Goal: Task Accomplishment & Management: Use online tool/utility

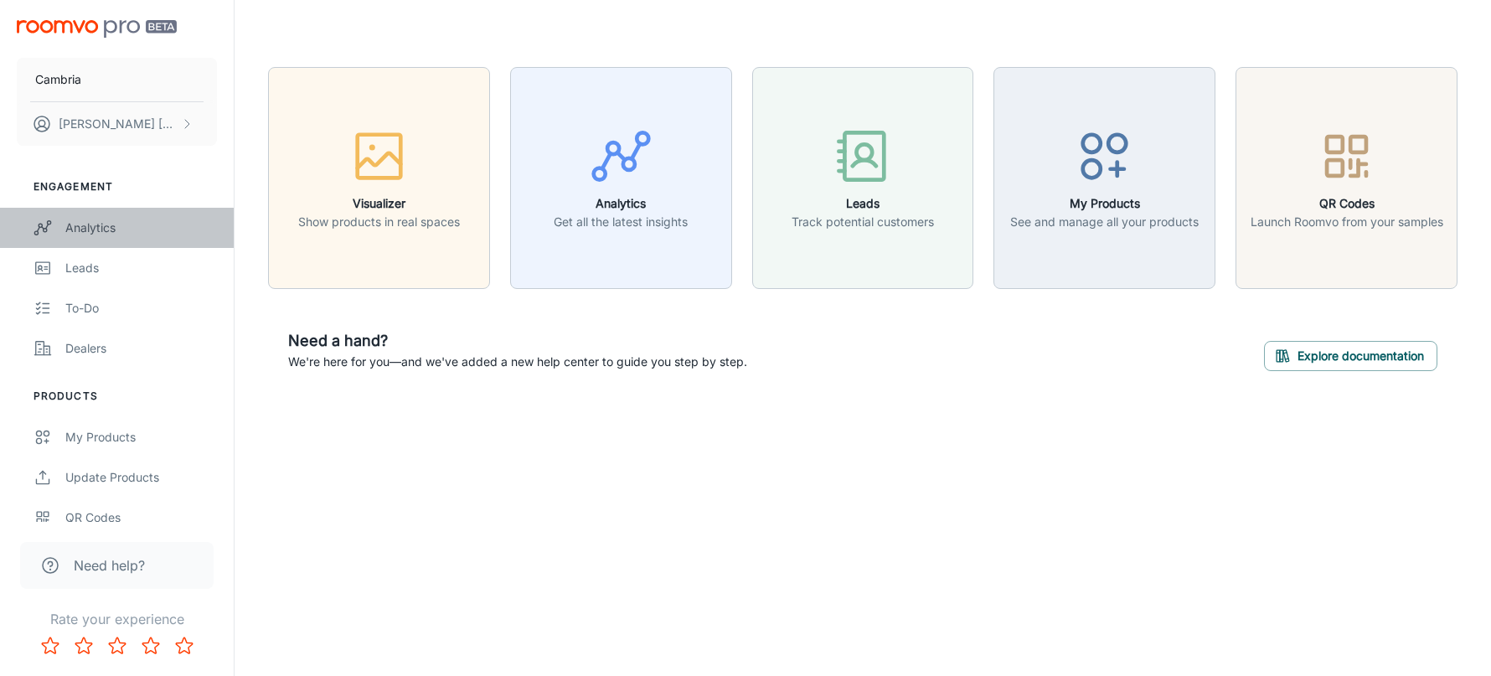
click at [139, 226] on div "Analytics" at bounding box center [141, 228] width 152 height 18
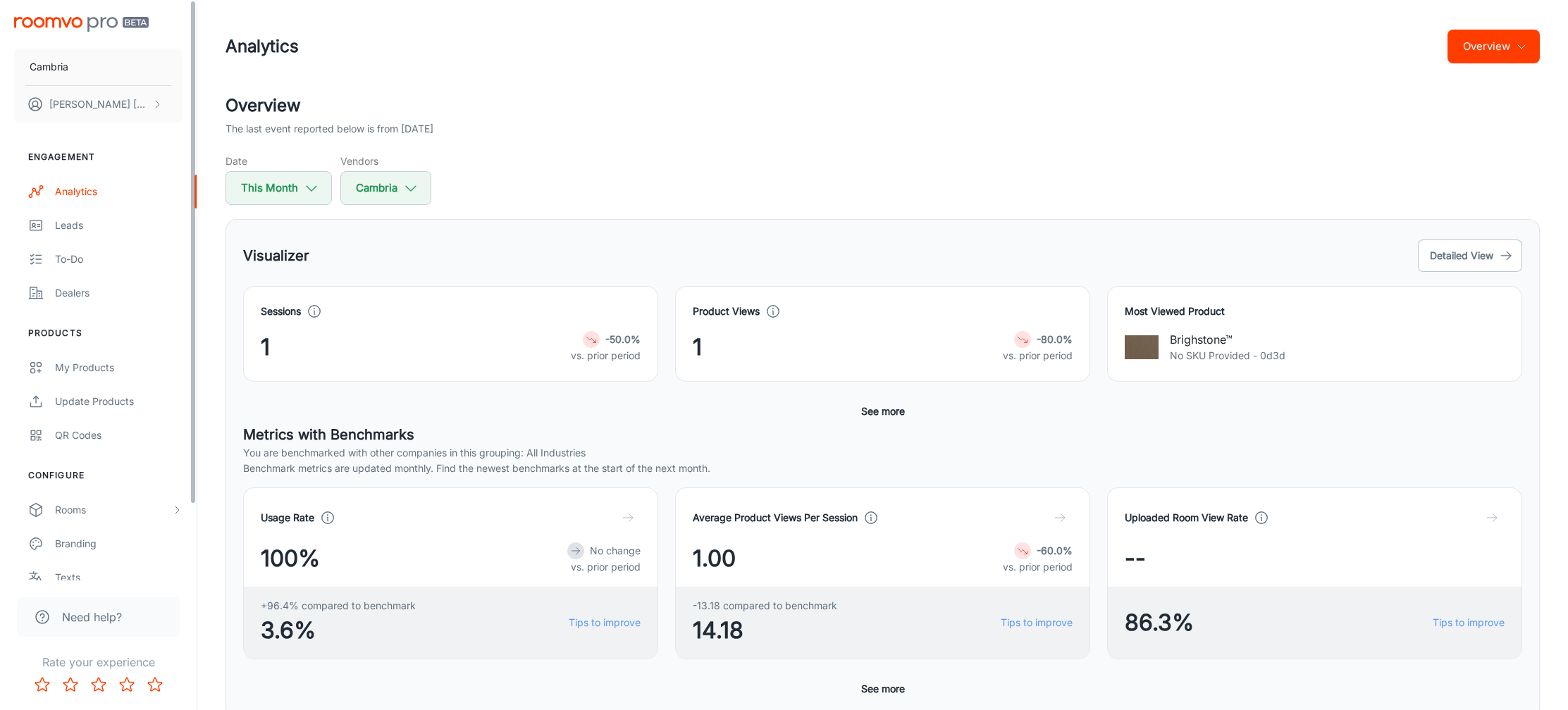
click at [665, 111] on h2 "Overview" at bounding box center [883, 106] width 1315 height 25
click at [79, 274] on link "To-do" at bounding box center [98, 259] width 197 height 34
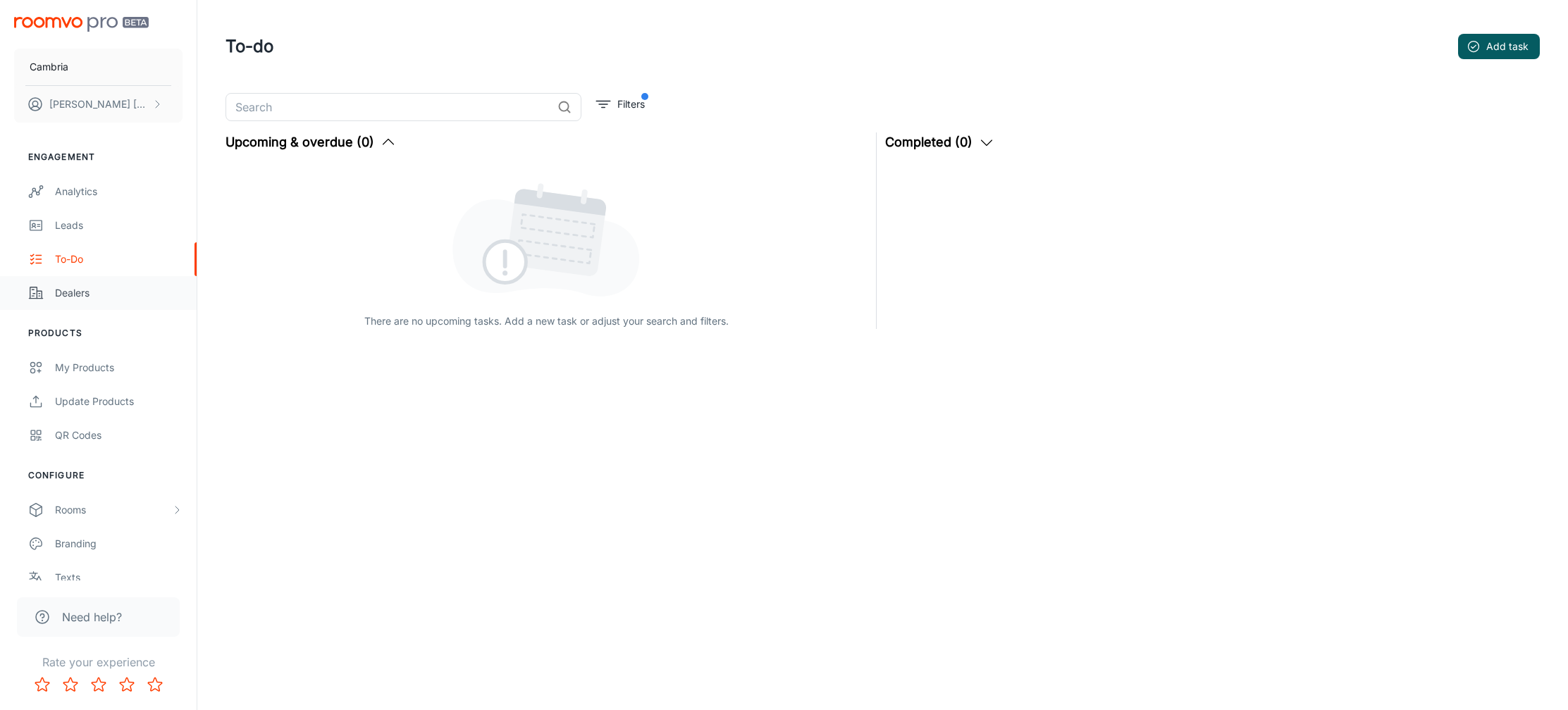
click at [91, 293] on div "Dealers" at bounding box center [119, 293] width 128 height 15
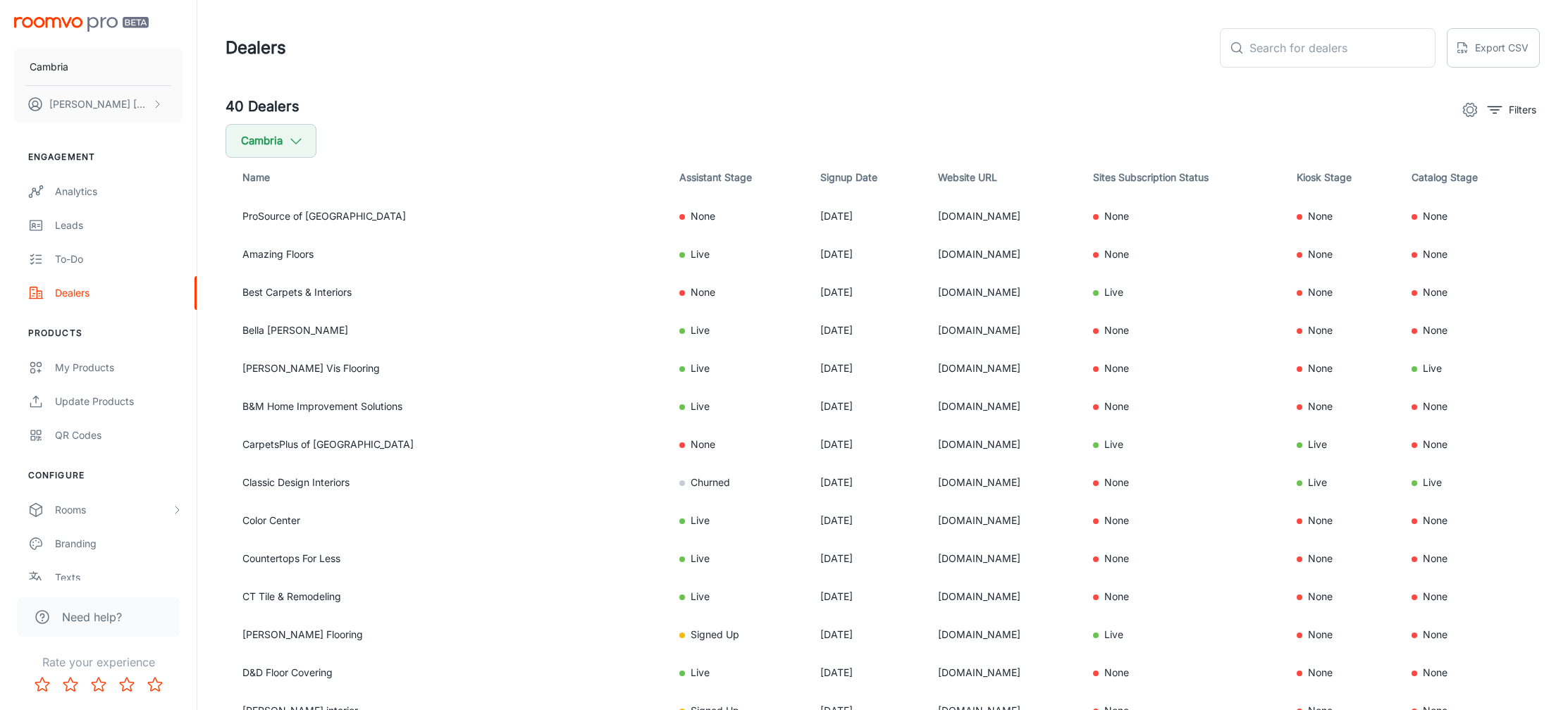
click at [1254, 104] on div "40 Dealers Filters" at bounding box center [883, 109] width 1315 height 28
click at [1254, 58] on button "Export CSV" at bounding box center [1493, 47] width 93 height 40
